Goal: Information Seeking & Learning: Find specific fact

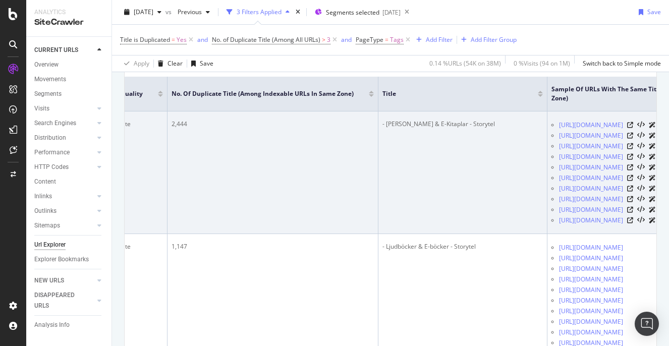
scroll to position [0, 390]
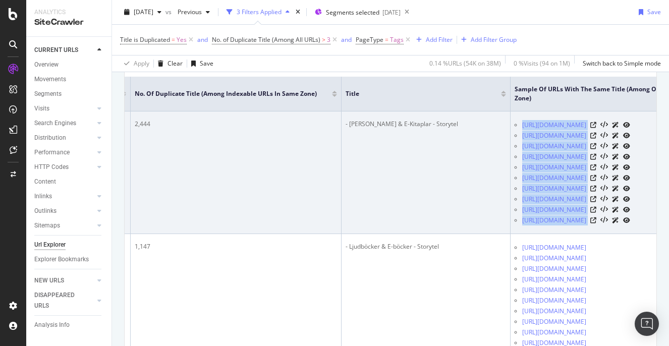
drag, startPoint x: 621, startPoint y: 226, endPoint x: 452, endPoint y: 126, distance: 196.7
click at [511, 126] on td "https://www.storytel.com/tr/tags/4910 https://www.storytel.com/tr/tags/5497 htt…" at bounding box center [637, 173] width 252 height 123
copy tbody "https://www.storytel.com/tr/tags/4910 https://www.storytel.com/tr/tags/5497 htt…"
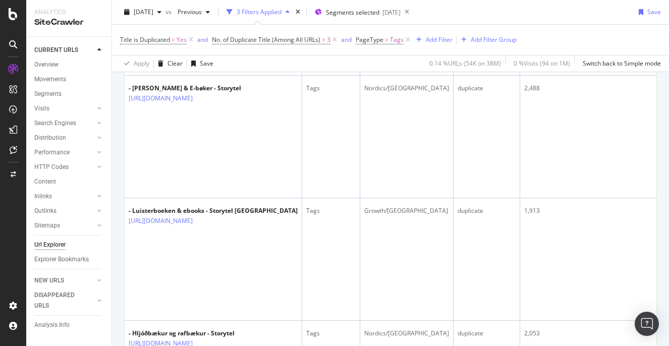
scroll to position [3054, 0]
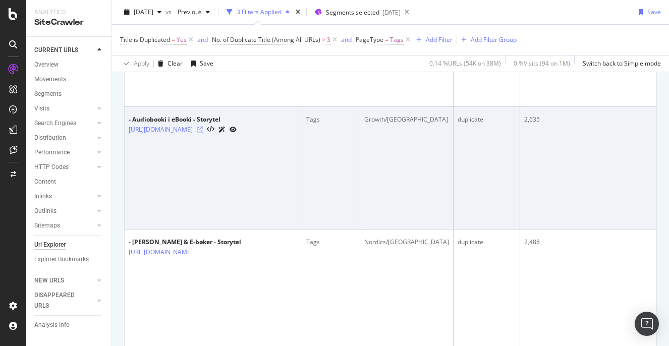
click at [203, 128] on icon at bounding box center [200, 130] width 6 height 6
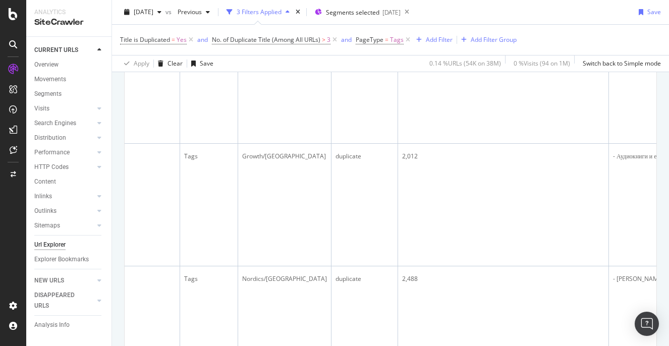
scroll to position [0, 426]
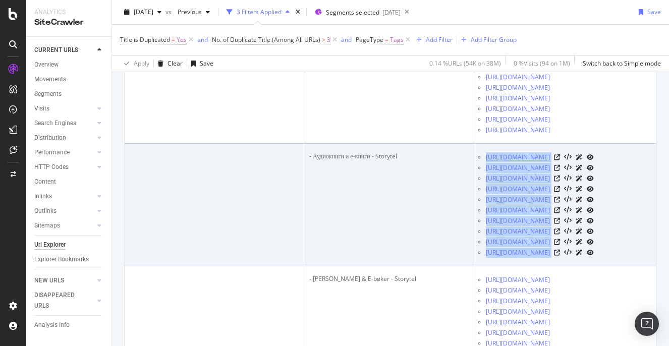
drag, startPoint x: 584, startPoint y: 262, endPoint x: 416, endPoint y: 159, distance: 196.7
click at [475, 159] on td "https://www.storytel.com/bg/tags/4365 https://www.storytel.com/bg/tags/6459 htt…" at bounding box center [601, 205] width 252 height 123
copy tbody "https://www.storytel.com/bg/tags/4365 https://www.storytel.com/bg/tags/6459 htt…"
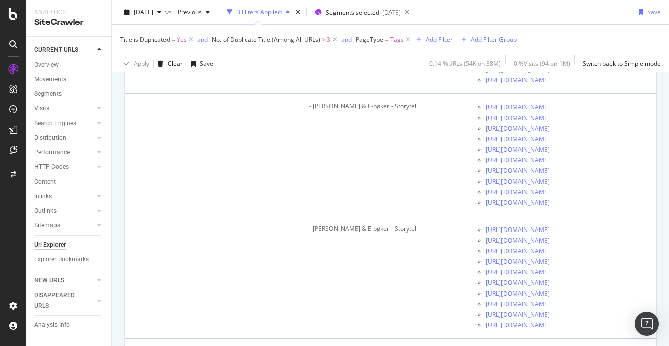
scroll to position [3323, 0]
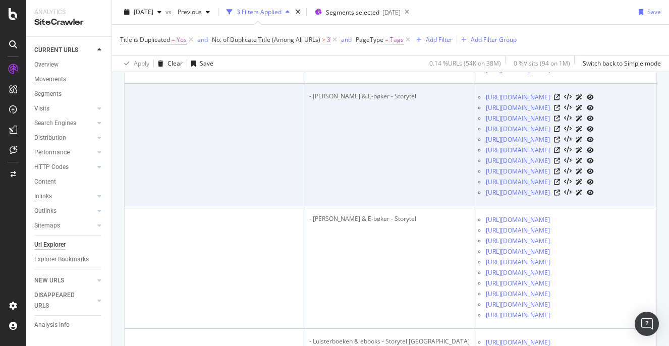
click at [364, 118] on td "- Lydbøker & E-bøker - Storytel" at bounding box center [389, 145] width 169 height 123
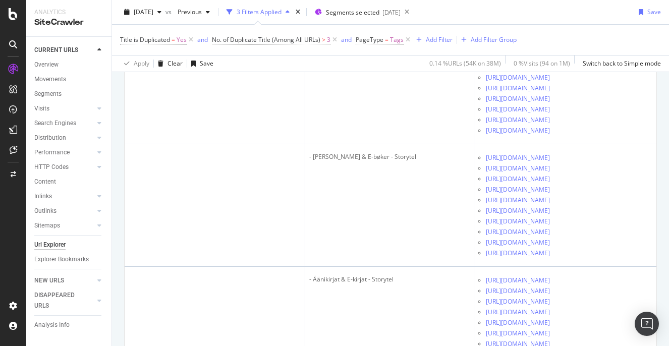
scroll to position [6185, 0]
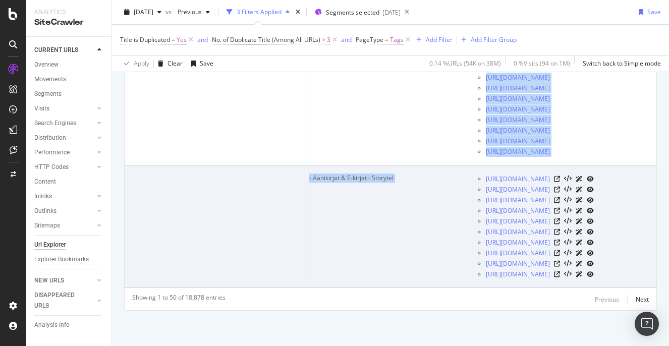
drag, startPoint x: 595, startPoint y: 285, endPoint x: 415, endPoint y: 181, distance: 208.1
click at [475, 181] on td "https://www.storytel.com/fi/tags/10590 https://www.storytel.com/fi/tags/7220 ht…" at bounding box center [601, 227] width 252 height 123
copy table "URL Card PageType Country Title Quality No. of Duplicate Title (Among Indexable…"
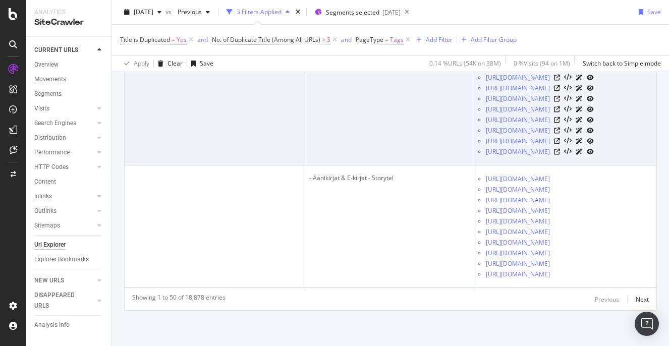
click at [349, 108] on td "- Lydbøker & E-bøker - Storytel" at bounding box center [389, 104] width 169 height 123
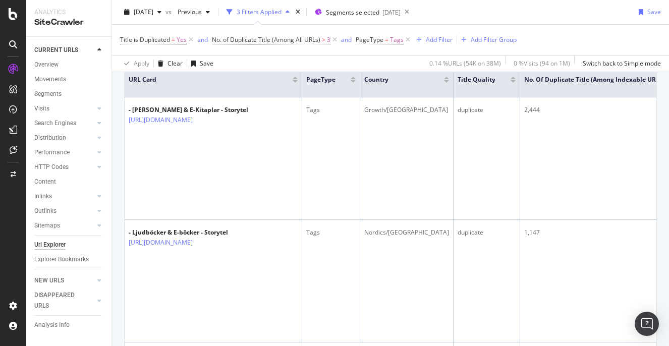
scroll to position [0, 0]
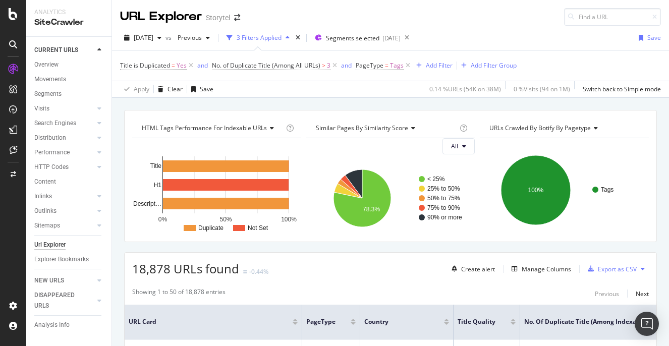
click at [386, 100] on div "HTML Tags Performance for Indexable URLs Chart (by Value) Chart (by Percentage)…" at bounding box center [390, 110] width 557 height 24
click at [367, 104] on div "HTML Tags Performance for Indexable URLs Chart (by Value) Chart (by Percentage)…" at bounding box center [390, 110] width 557 height 24
click at [370, 99] on div "HTML Tags Performance for Indexable URLs Chart (by Value) Chart (by Percentage)…" at bounding box center [390, 110] width 557 height 24
